Goal: Task Accomplishment & Management: Complete application form

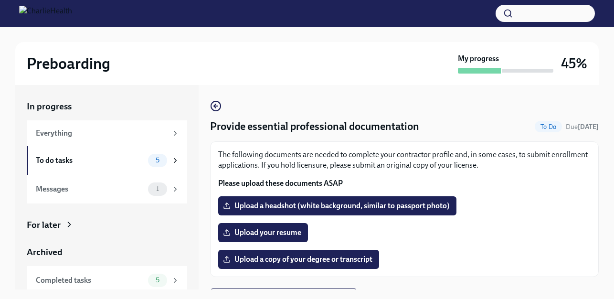
scroll to position [18, 0]
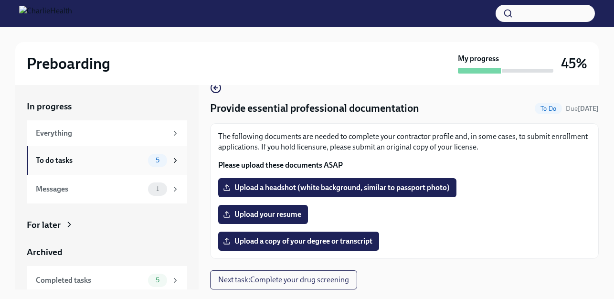
click at [47, 157] on div "To do tasks" at bounding box center [90, 160] width 108 height 10
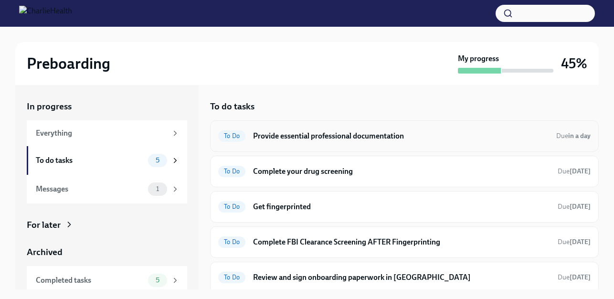
click at [346, 133] on h6 "Provide essential professional documentation" at bounding box center [400, 136] width 295 height 10
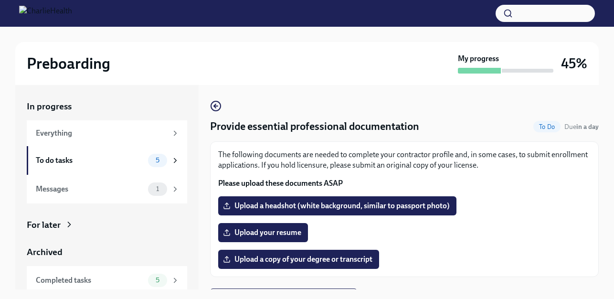
scroll to position [18, 0]
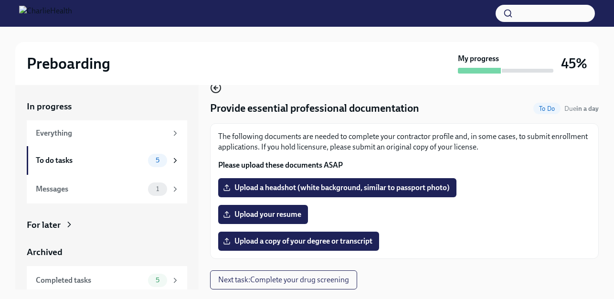
click at [217, 88] on icon "button" at bounding box center [216, 88] width 4 height 0
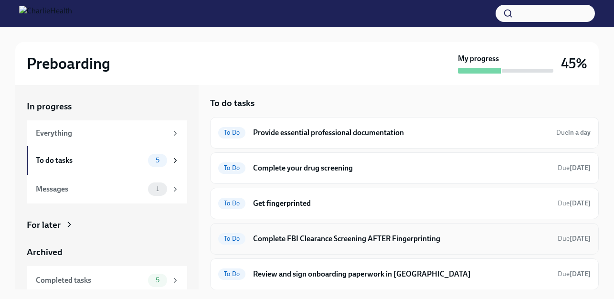
scroll to position [4, 0]
click at [306, 171] on h6 "Complete your drug screening" at bounding box center [401, 167] width 297 height 10
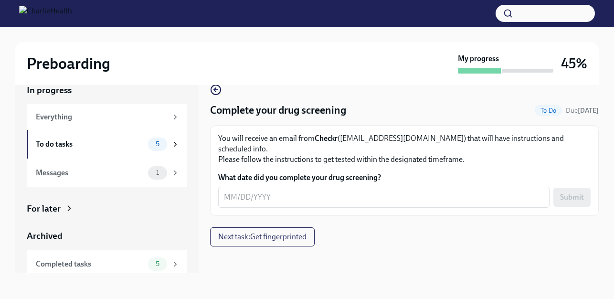
scroll to position [17, 0]
